Goal: Participate in discussion: Engage in conversation with other users on a specific topic

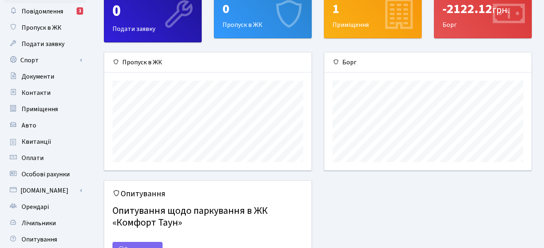
scroll to position [119, 0]
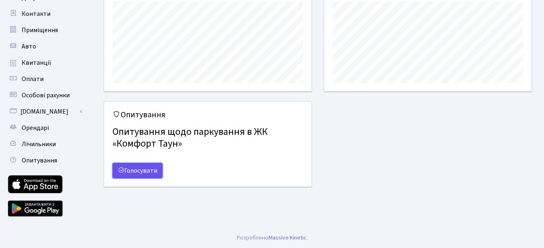
click at [136, 168] on link "Голосувати" at bounding box center [138, 170] width 50 height 15
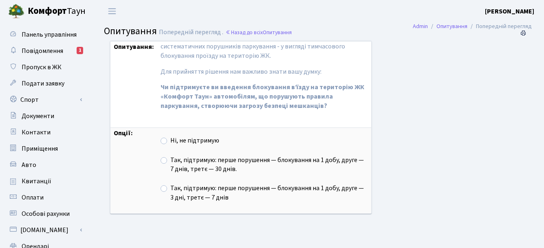
scroll to position [4, 0]
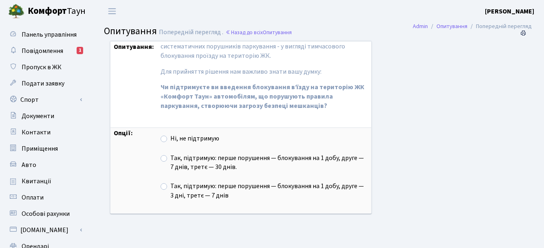
click at [170, 187] on label "Так, підтримую: перше порушення — блокування на 1 добу, друге — 3 дні, третє — …" at bounding box center [269, 191] width 198 height 19
click at [170, 187] on input "Так, підтримую: перше порушення — блокування на 1 добу, друге — 3 дні, третє — …" at bounding box center [172, 184] width 5 height 5
radio input "true"
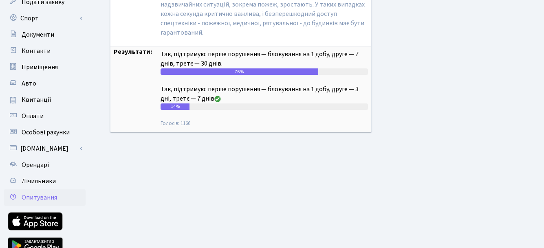
scroll to position [31, 0]
